Goal: Entertainment & Leisure: Consume media (video, audio)

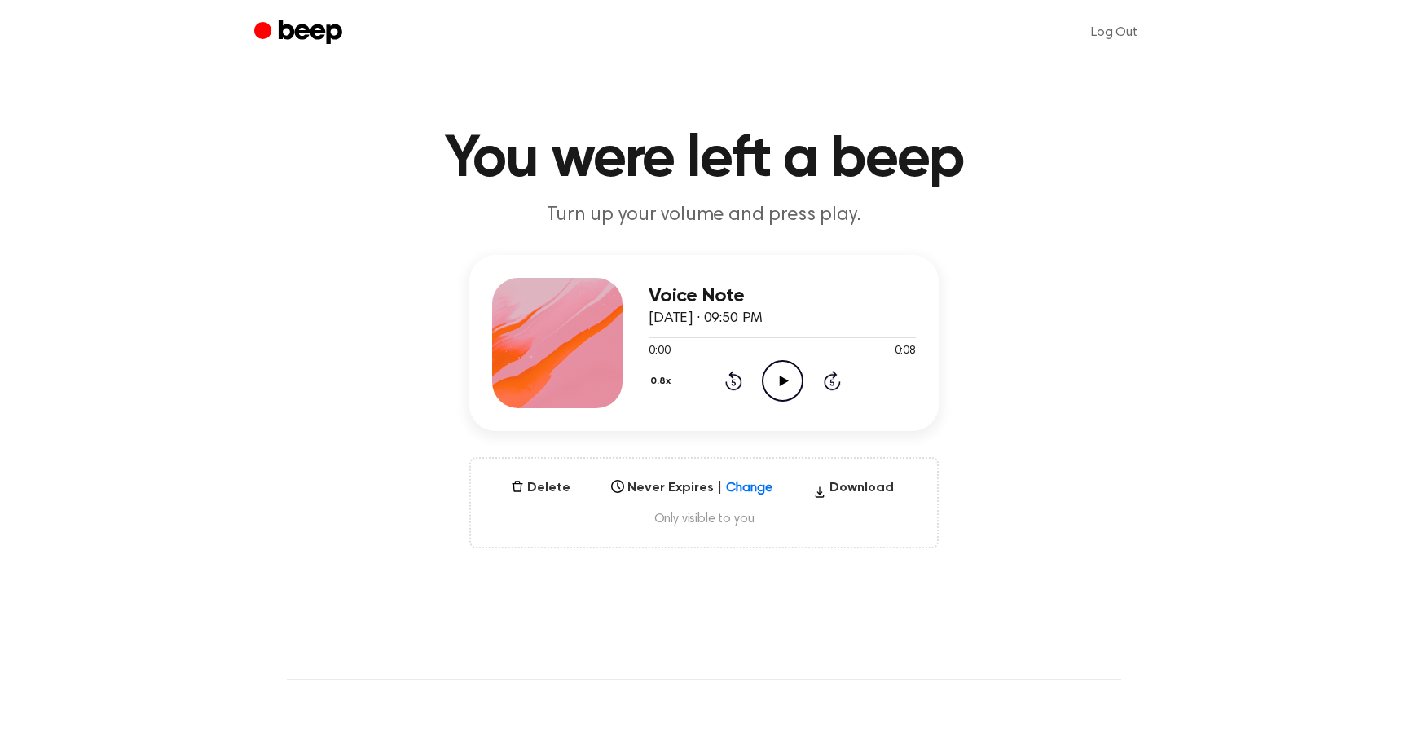
click at [784, 385] on icon "Play Audio" at bounding box center [783, 381] width 42 height 42
click at [788, 381] on icon "Pause Audio" at bounding box center [783, 381] width 42 height 42
click at [780, 374] on icon "Play Audio" at bounding box center [783, 381] width 42 height 42
click at [793, 388] on icon "Play Audio" at bounding box center [783, 381] width 42 height 42
click at [726, 334] on div at bounding box center [781, 336] width 267 height 13
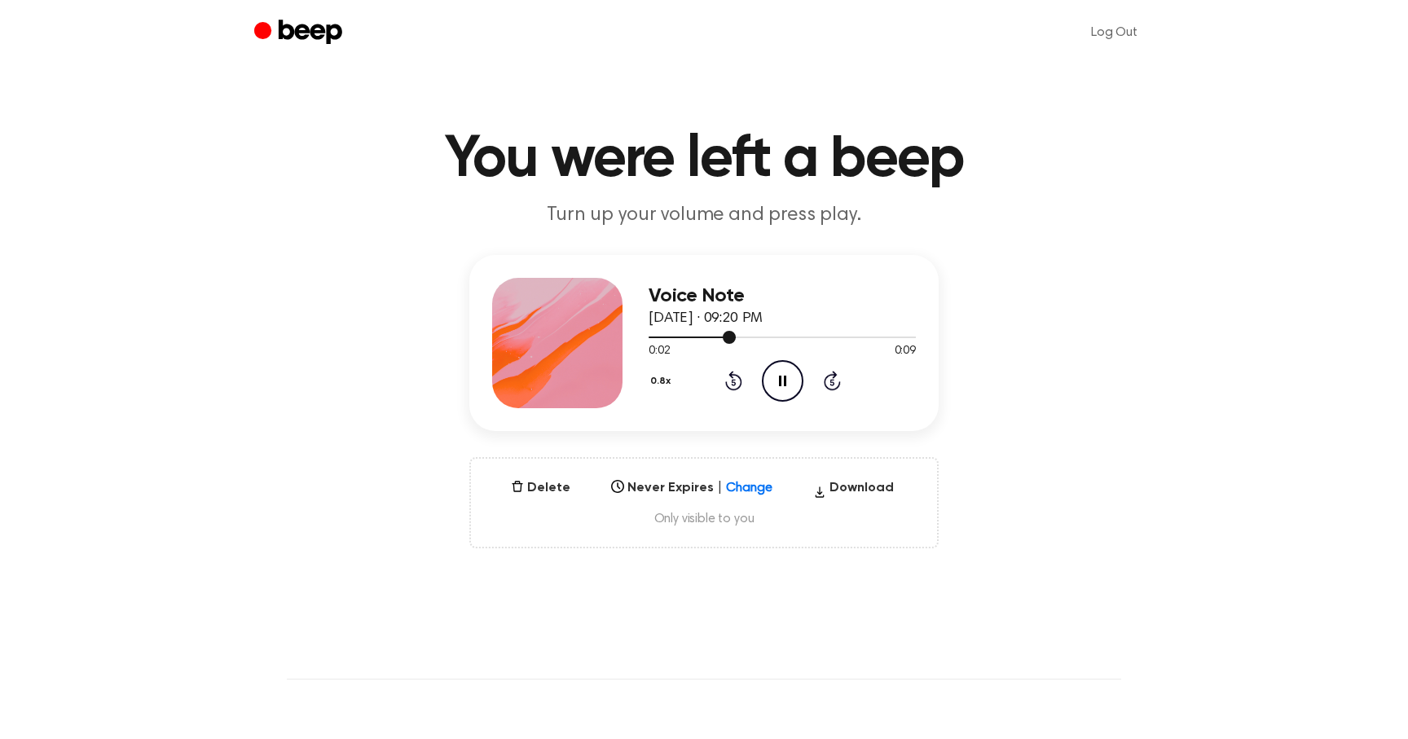
click at [690, 335] on div at bounding box center [781, 336] width 267 height 13
click at [787, 393] on icon "Play Audio" at bounding box center [783, 381] width 42 height 42
click at [714, 337] on div at bounding box center [781, 336] width 267 height 13
click at [687, 338] on div at bounding box center [781, 336] width 267 height 13
click at [674, 336] on div at bounding box center [680, 337] width 64 height 2
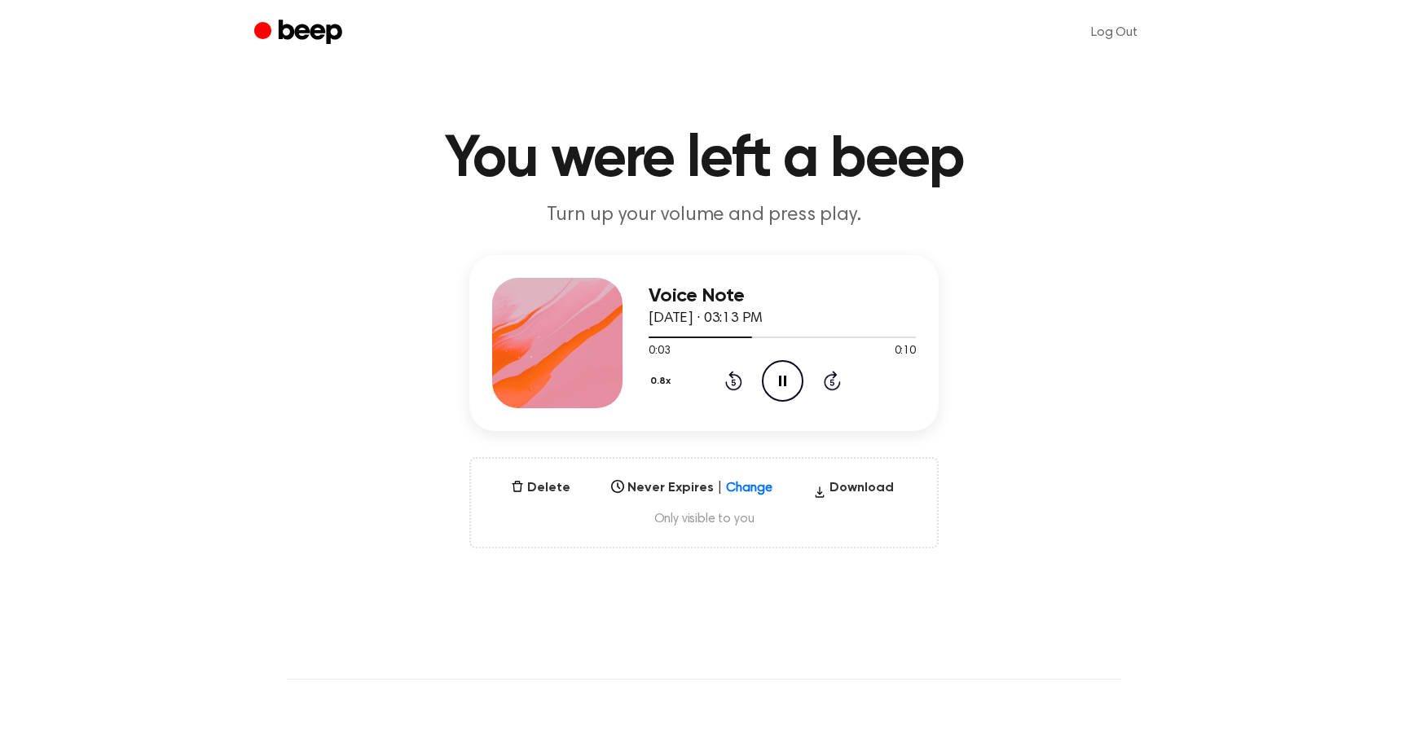
drag, startPoint x: 784, startPoint y: 362, endPoint x: 784, endPoint y: 375, distance: 12.2
click at [784, 375] on icon "Pause Audio" at bounding box center [783, 381] width 42 height 42
